Goal: Transaction & Acquisition: Purchase product/service

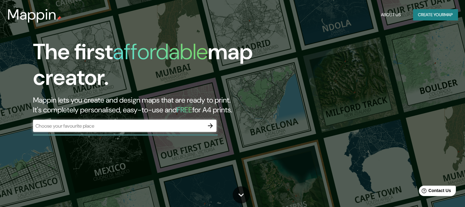
click at [161, 131] on div "​" at bounding box center [125, 126] width 184 height 12
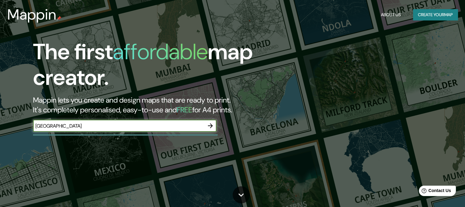
type input "[GEOGRAPHIC_DATA]"
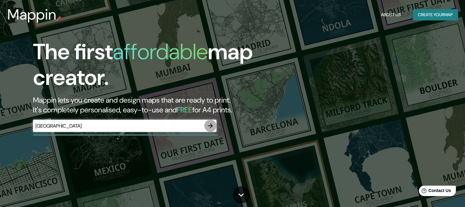
click at [210, 126] on icon "button" at bounding box center [210, 125] width 7 height 7
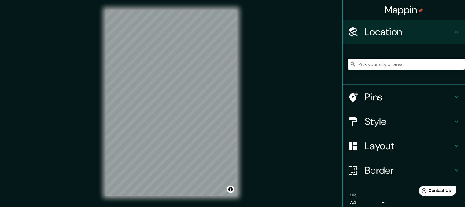
click at [374, 69] on input "Pick your city or area" at bounding box center [406, 64] width 117 height 11
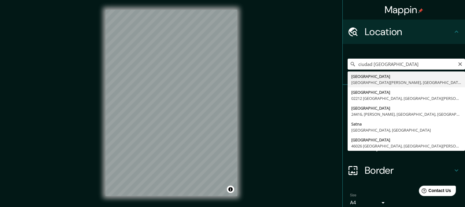
type input "[GEOGRAPHIC_DATA], [GEOGRAPHIC_DATA][PERSON_NAME], [GEOGRAPHIC_DATA]"
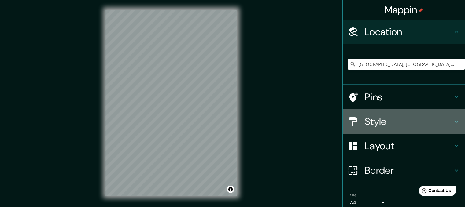
click at [365, 120] on h4 "Style" at bounding box center [409, 122] width 88 height 12
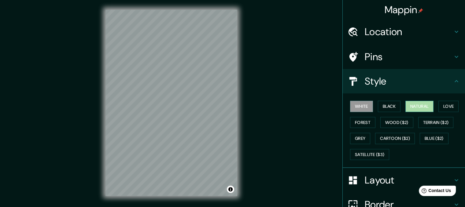
click at [425, 106] on button "Natural" at bounding box center [420, 106] width 28 height 11
click at [447, 101] on button "Love" at bounding box center [449, 106] width 20 height 11
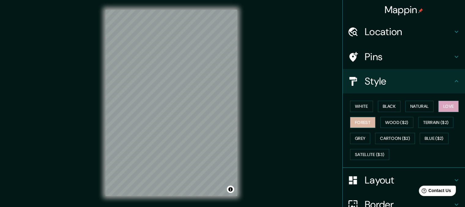
click at [367, 125] on button "Forest" at bounding box center [362, 122] width 25 height 11
click at [362, 140] on button "Grey" at bounding box center [360, 138] width 20 height 11
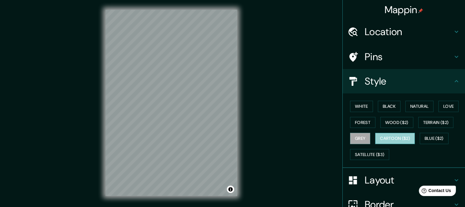
click at [387, 139] on button "Cartoon ($2)" at bounding box center [395, 138] width 40 height 11
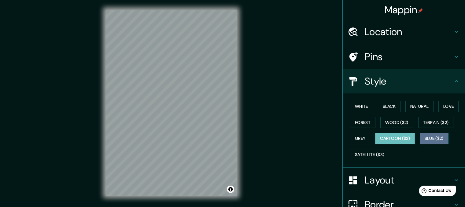
click at [424, 134] on button "Blue ($2)" at bounding box center [434, 138] width 29 height 11
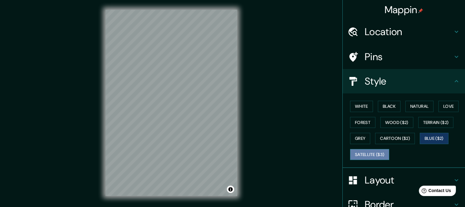
click at [380, 156] on button "Satellite ($3)" at bounding box center [369, 154] width 39 height 11
click at [438, 135] on button "Blue ($2)" at bounding box center [434, 138] width 29 height 11
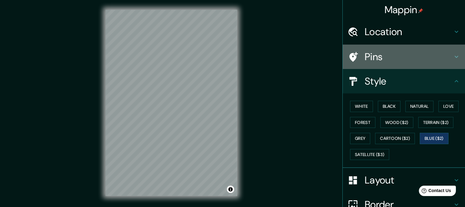
click at [365, 64] on div "Pins" at bounding box center [404, 57] width 122 height 24
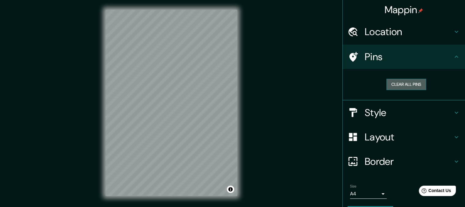
click at [398, 81] on button "Clear all pins" at bounding box center [407, 84] width 40 height 11
click at [406, 83] on button "Clear all pins" at bounding box center [407, 84] width 40 height 11
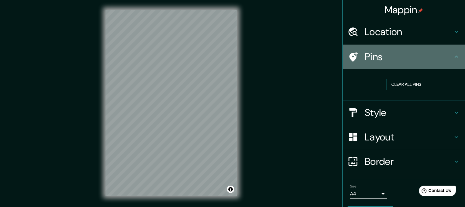
click at [455, 57] on icon at bounding box center [457, 57] width 4 height 2
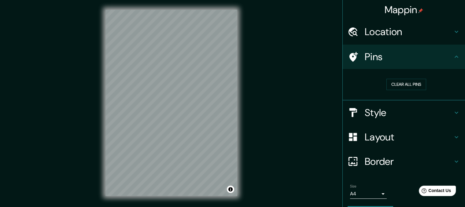
click at [455, 57] on icon at bounding box center [457, 57] width 4 height 2
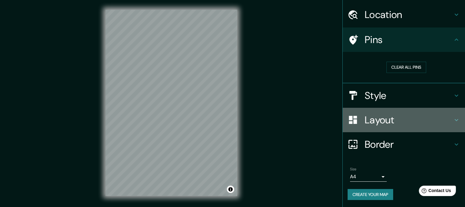
click at [414, 121] on h4 "Layout" at bounding box center [409, 120] width 88 height 12
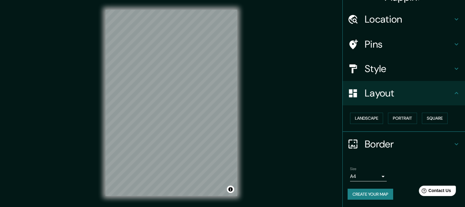
scroll to position [12, 0]
click at [373, 120] on button "Landscape" at bounding box center [366, 118] width 33 height 11
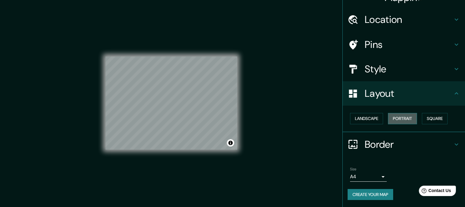
click at [393, 120] on button "Portrait" at bounding box center [402, 118] width 29 height 11
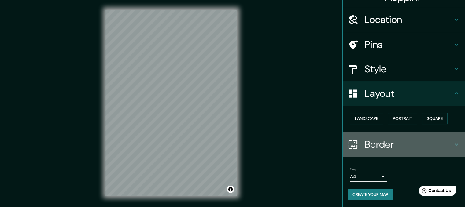
click at [377, 144] on h4 "Border" at bounding box center [409, 145] width 88 height 12
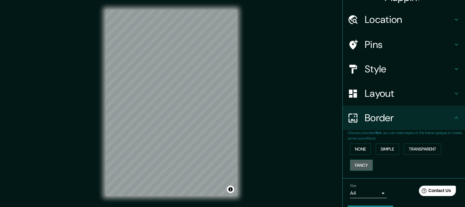
click at [358, 163] on button "Fancy" at bounding box center [361, 165] width 23 height 11
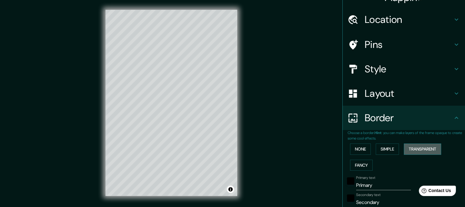
click at [421, 146] on button "Transparent" at bounding box center [422, 149] width 37 height 11
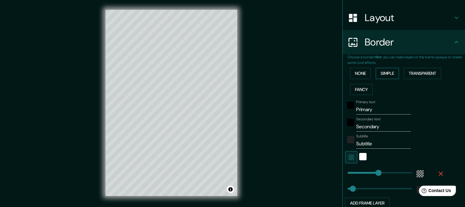
scroll to position [91, 0]
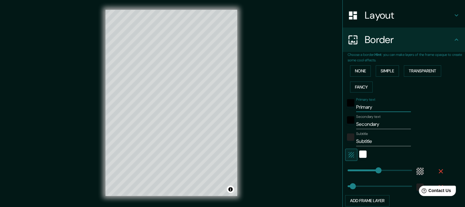
click at [381, 111] on input "Primary" at bounding box center [383, 107] width 55 height 10
type input "Primar"
type input "207"
type input "34"
type input "P"
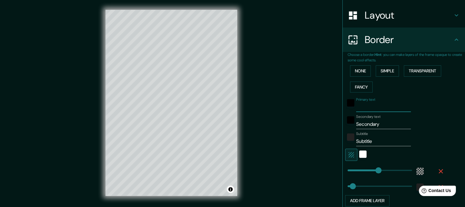
type input "207"
type input "34"
type input "s"
type input "207"
type input "34"
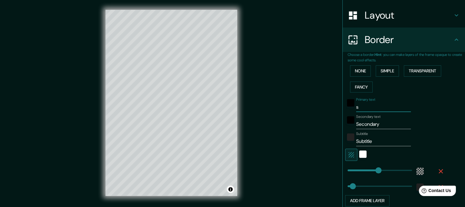
type input "sa"
type input "207"
type input "34"
type input "san"
type input "207"
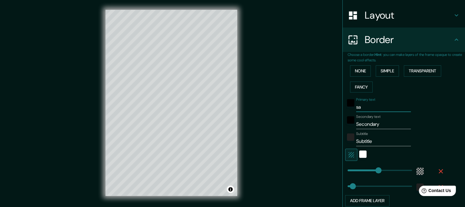
type input "34"
type input "sant"
type input "207"
type input "34"
type input "santa"
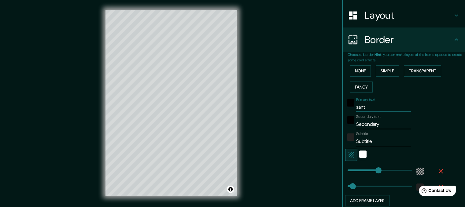
type input "207"
type input "34"
type input "santa"
click at [383, 121] on input "Secondary" at bounding box center [383, 125] width 55 height 10
type input "Secondar"
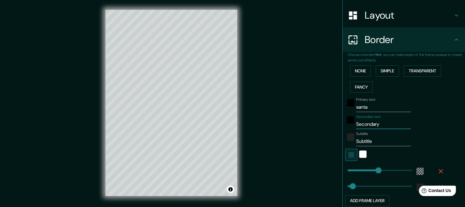
type input "207"
type input "34"
type input "Seconda"
type input "207"
type input "34"
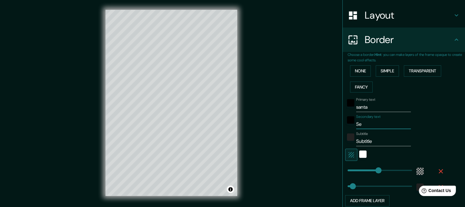
type input "S"
type input "207"
type input "34"
type input "c"
type input "207"
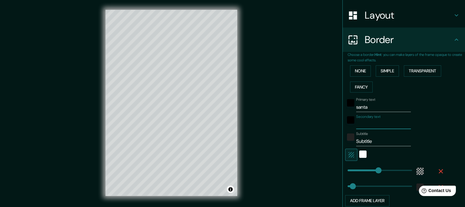
type input "34"
type input "ca"
type input "207"
type input "34"
type input "cat"
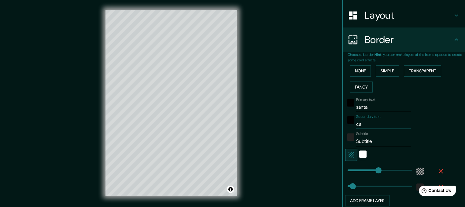
type input "207"
type input "34"
type input "cata"
type input "207"
type input "34"
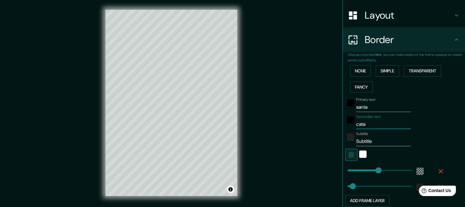
type input "catar"
type input "207"
type input "34"
type input "catari"
type input "207"
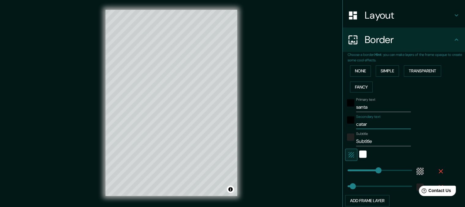
type input "34"
type input "catarin"
type input "207"
type input "34"
type input "catarina"
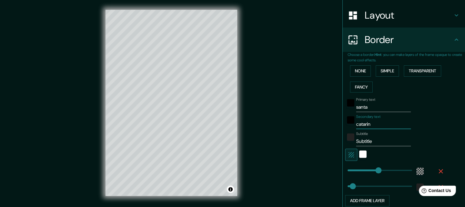
type input "207"
type input "34"
type input "catarina"
click at [379, 143] on input "Subtitle" at bounding box center [383, 142] width 55 height 10
type input "Subtitl"
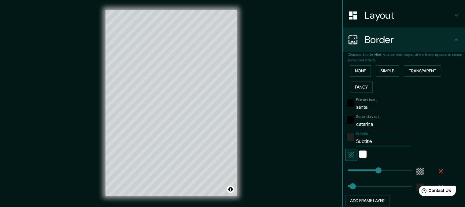
type input "207"
type input "34"
type input "Subtit"
type input "207"
type input "34"
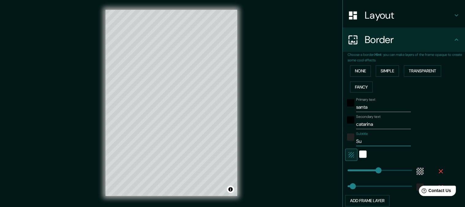
type input "S"
type input "207"
type input "34"
type input "207"
type input "34"
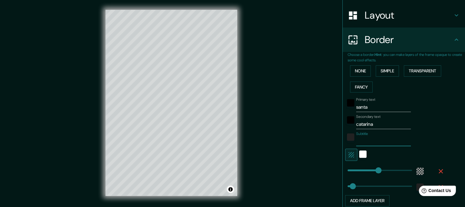
type input "c"
type input "207"
type input "34"
type input "ci"
type input "207"
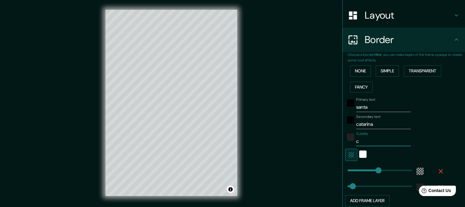
type input "34"
type input "c"
type input "207"
type input "34"
type input "207"
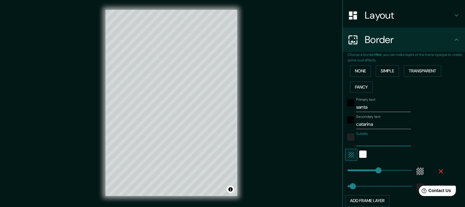
type input "34"
click at [379, 109] on input "santa" at bounding box center [383, 107] width 55 height 10
type input "sant"
type input "207"
type input "34"
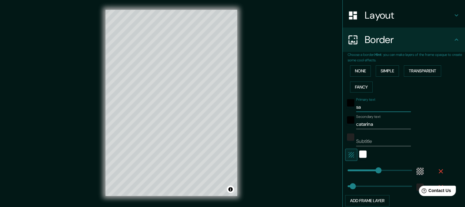
type input "s"
type input "207"
type input "34"
type input "S"
type input "207"
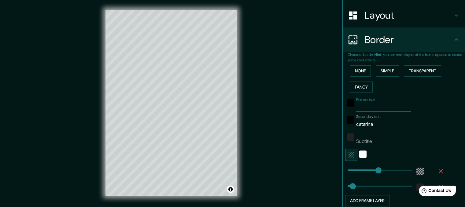
type input "34"
type input "SA"
type input "207"
type input "34"
type input "SAN"
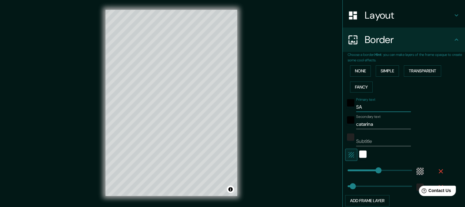
type input "207"
type input "34"
type input "SANT"
type input "207"
type input "34"
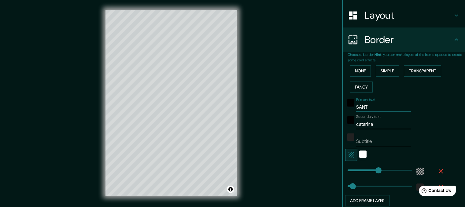
type input "SANTA"
type input "207"
type input "34"
type input "SANTA"
click at [369, 143] on input "Subtitle" at bounding box center [383, 142] width 55 height 10
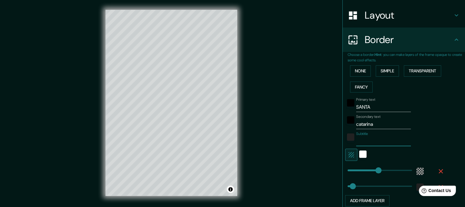
type input "C"
type input "207"
type input "34"
type input "CI"
type input "207"
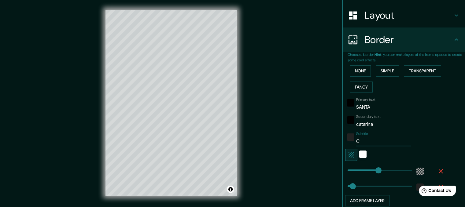
type input "34"
type input "CIU"
type input "207"
type input "34"
type input "CIUD"
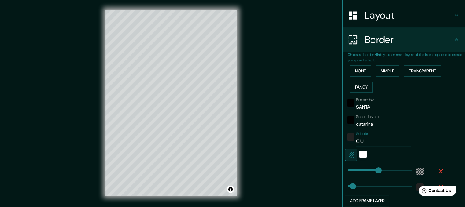
type input "207"
type input "34"
type input "CIUDA"
type input "207"
type input "34"
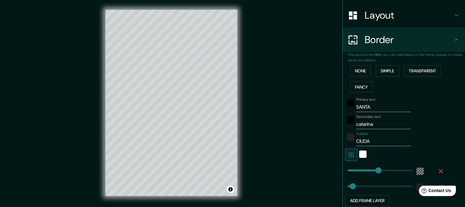
type input "CIUDAD"
type input "207"
type input "34"
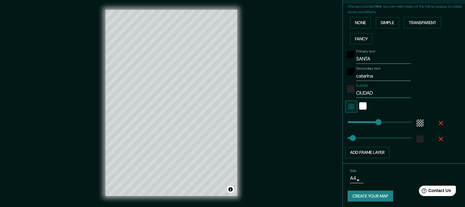
scroll to position [140, 0]
type input "CIUDADS"
type input "207"
type input "34"
type input "CIUDADSs"
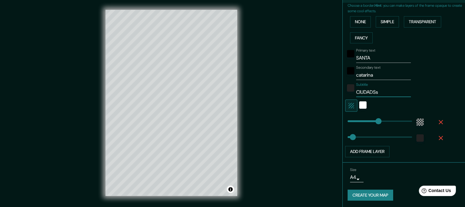
type input "207"
type input "34"
type input "CIUDADS"
type input "207"
type input "34"
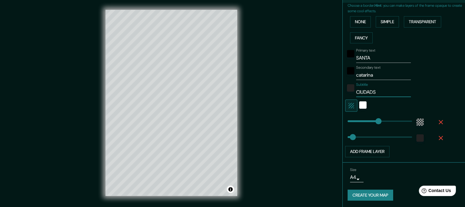
type input "CIUDAD"
type input "207"
type input "34"
type input "CIUDAD"
click at [307, 127] on div "Mappin Location [GEOGRAPHIC_DATA], [GEOGRAPHIC_DATA][PERSON_NAME], [GEOGRAPHIC_…" at bounding box center [232, 108] width 465 height 216
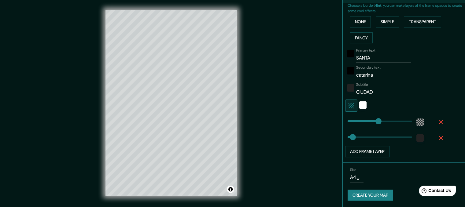
type input "34"
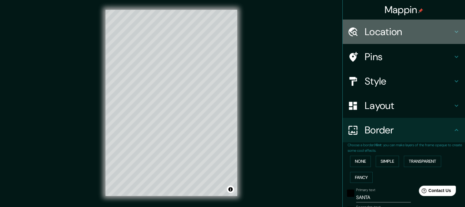
click at [386, 29] on h4 "Location" at bounding box center [409, 32] width 88 height 12
type input "207"
type input "34"
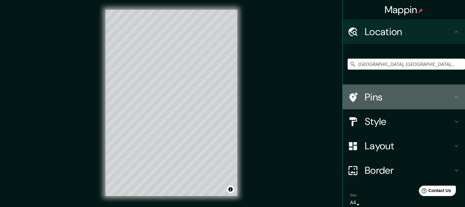
click at [379, 95] on h4 "Pins" at bounding box center [409, 97] width 88 height 12
type input "207"
type input "34"
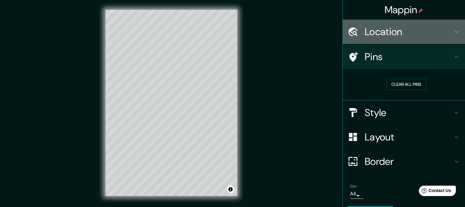
click at [388, 31] on h4 "Location" at bounding box center [409, 32] width 88 height 12
type input "207"
type input "34"
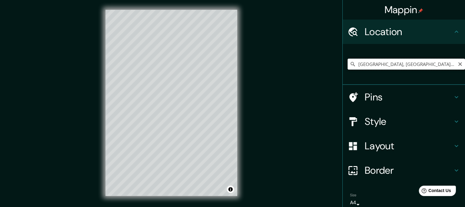
click at [447, 63] on input "[GEOGRAPHIC_DATA], [GEOGRAPHIC_DATA][PERSON_NAME], [GEOGRAPHIC_DATA]" at bounding box center [406, 64] width 117 height 11
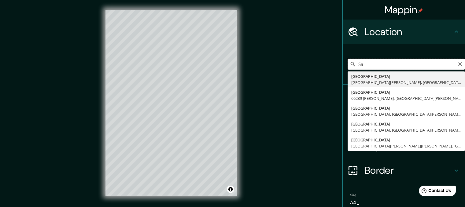
type input "S"
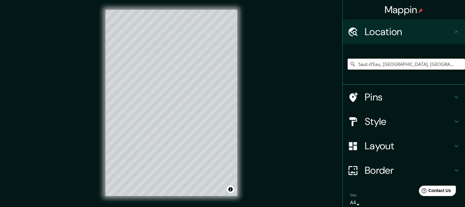
type input "Saut-d'Eau, [GEOGRAPHIC_DATA], [GEOGRAPHIC_DATA]"
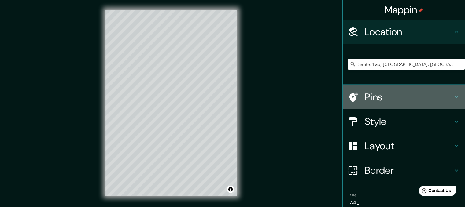
click at [348, 99] on icon at bounding box center [353, 97] width 11 height 11
type input "207"
type input "34"
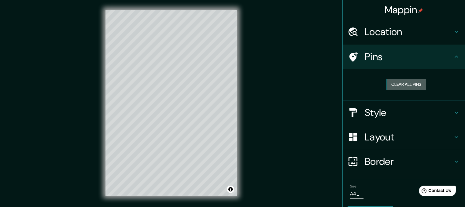
click at [391, 84] on button "Clear all pins" at bounding box center [407, 84] width 40 height 11
